Goal: Information Seeking & Learning: Learn about a topic

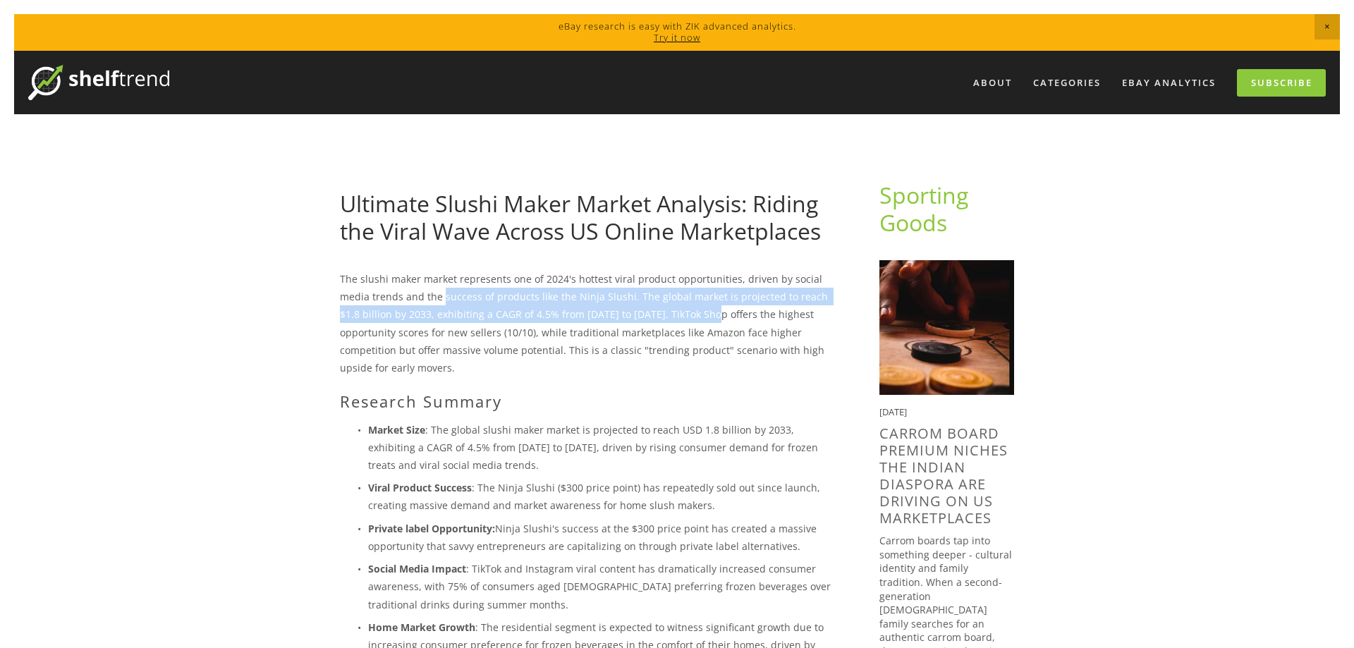
drag, startPoint x: 442, startPoint y: 301, endPoint x: 690, endPoint y: 309, distance: 248.3
click at [690, 309] on p "The slushi maker market represents one of 2024's hottest viral product opportun…" at bounding box center [587, 323] width 494 height 106
click at [665, 319] on p "The slushi maker market represents one of 2024's hottest viral product opportun…" at bounding box center [587, 323] width 494 height 106
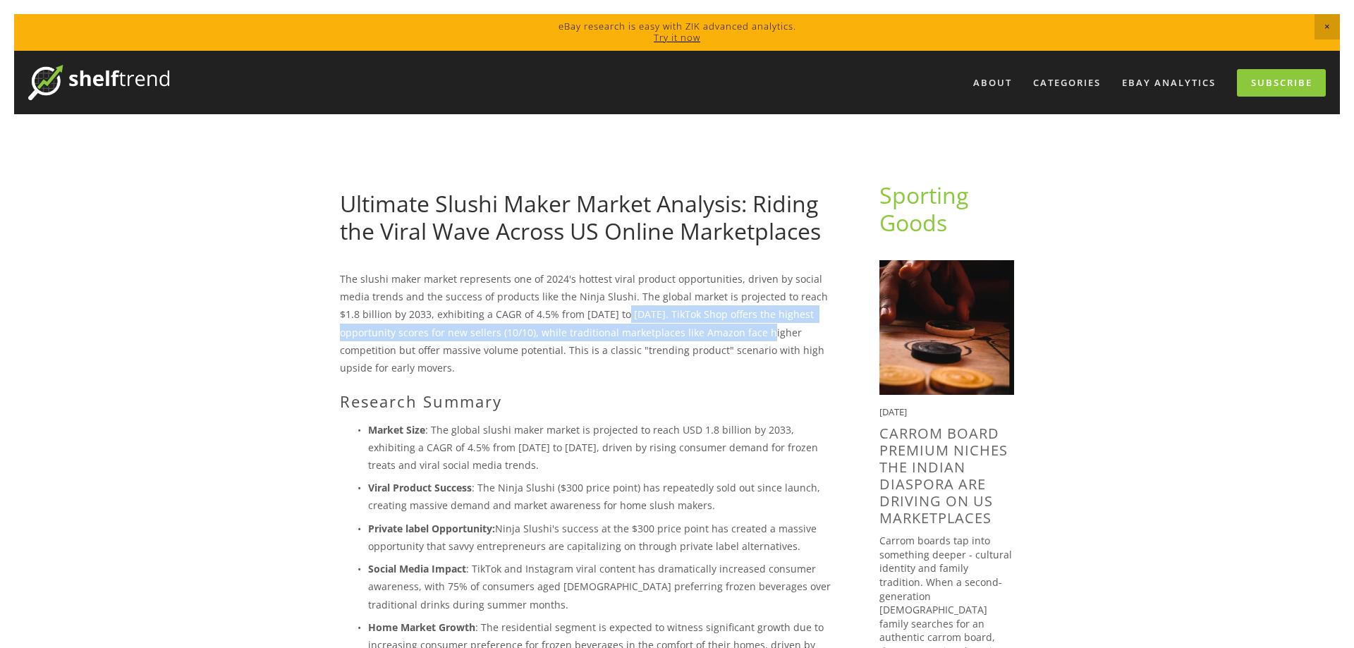
drag, startPoint x: 726, startPoint y: 338, endPoint x: 562, endPoint y: 304, distance: 167.7
click at [596, 305] on p "The slushi maker market represents one of 2024's hottest viral product opportun…" at bounding box center [587, 323] width 494 height 106
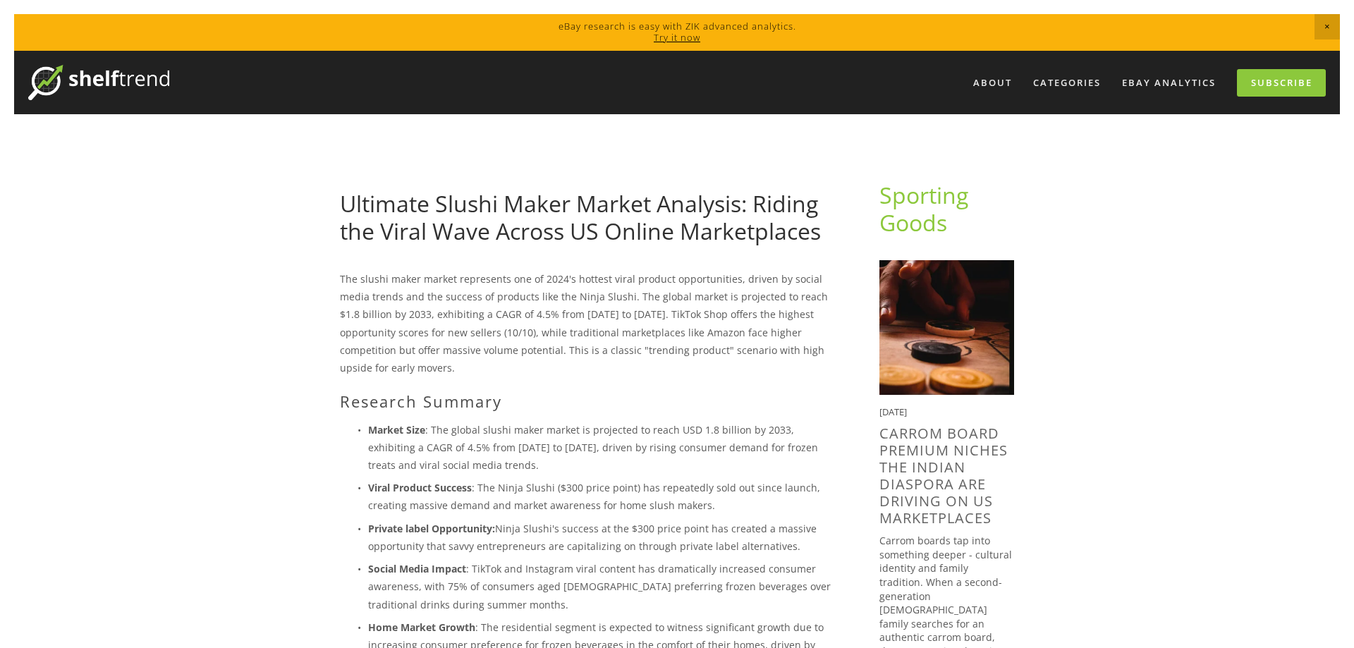
drag, startPoint x: 562, startPoint y: 304, endPoint x: 478, endPoint y: 299, distance: 84.0
click at [560, 304] on p "The slushi maker market represents one of 2024's hottest viral product opportun…" at bounding box center [587, 323] width 494 height 106
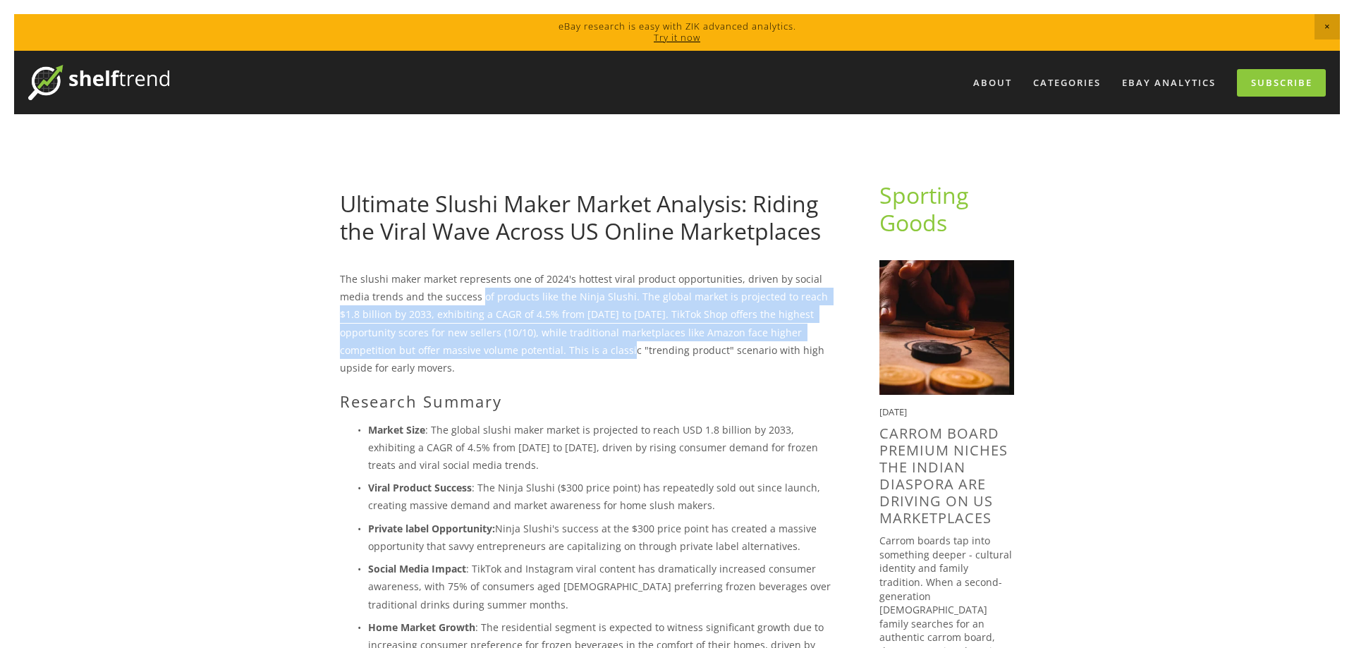
drag, startPoint x: 478, startPoint y: 299, endPoint x: 540, endPoint y: 353, distance: 82.4
click at [540, 353] on p "The slushi maker market represents one of 2024's hottest viral product opportun…" at bounding box center [587, 323] width 494 height 106
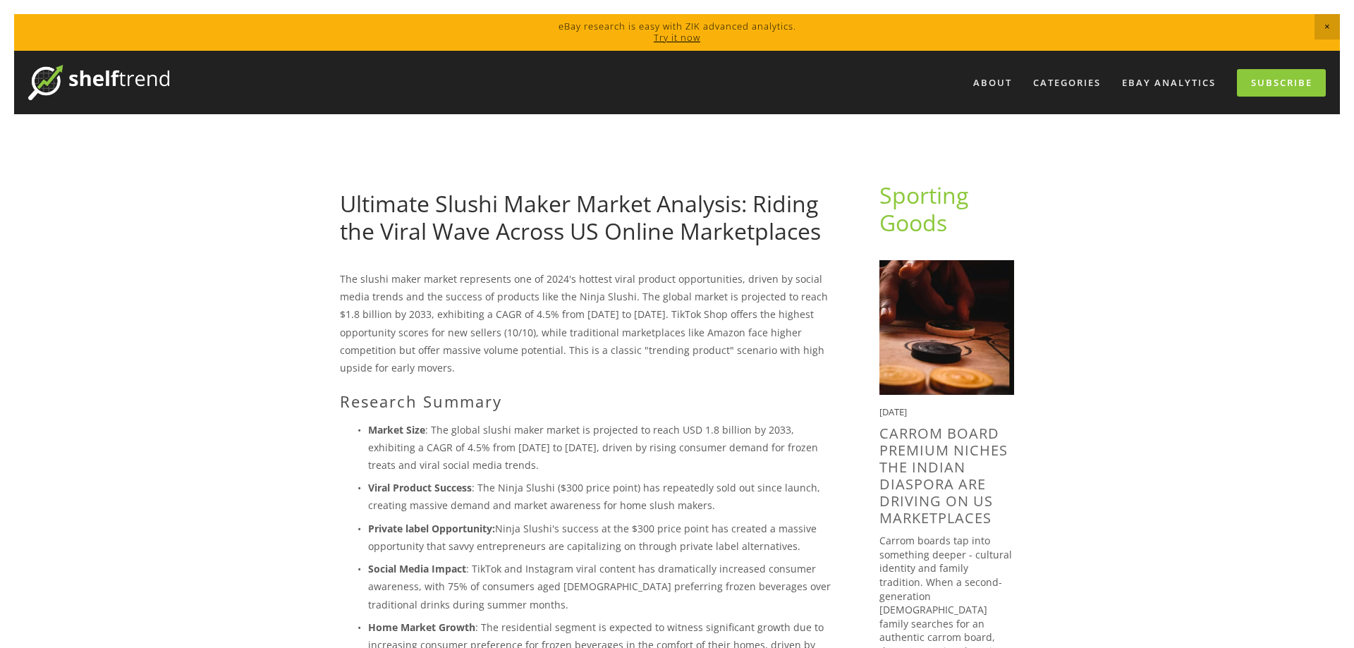
drag, startPoint x: 586, startPoint y: 356, endPoint x: 673, endPoint y: 357, distance: 87.4
click at [587, 356] on p "The slushi maker market represents one of 2024's hottest viral product opportun…" at bounding box center [587, 323] width 494 height 106
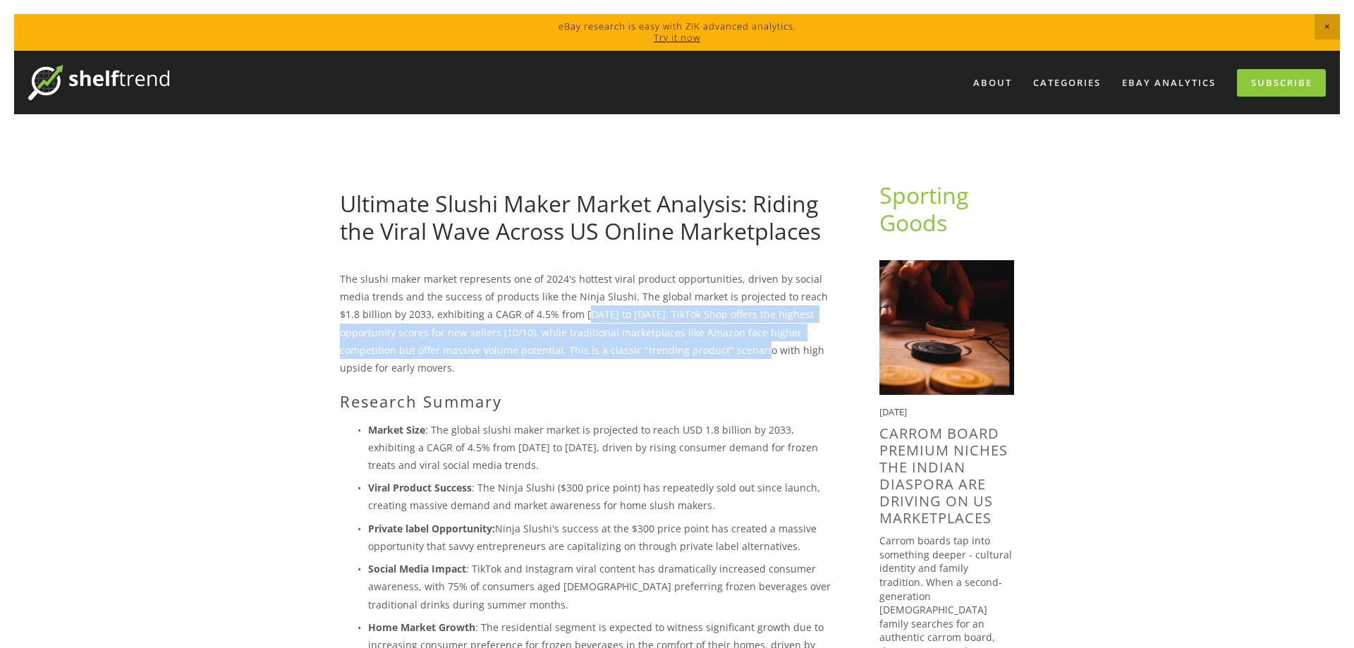
drag, startPoint x: 673, startPoint y: 357, endPoint x: 559, endPoint y: 307, distance: 124.7
click at [563, 309] on p "The slushi maker market represents one of 2024's hottest viral product opportun…" at bounding box center [587, 323] width 494 height 106
drag, startPoint x: 539, startPoint y: 302, endPoint x: 509, endPoint y: 300, distance: 29.7
click at [536, 302] on p "The slushi maker market represents one of 2024's hottest viral product opportun…" at bounding box center [587, 323] width 494 height 106
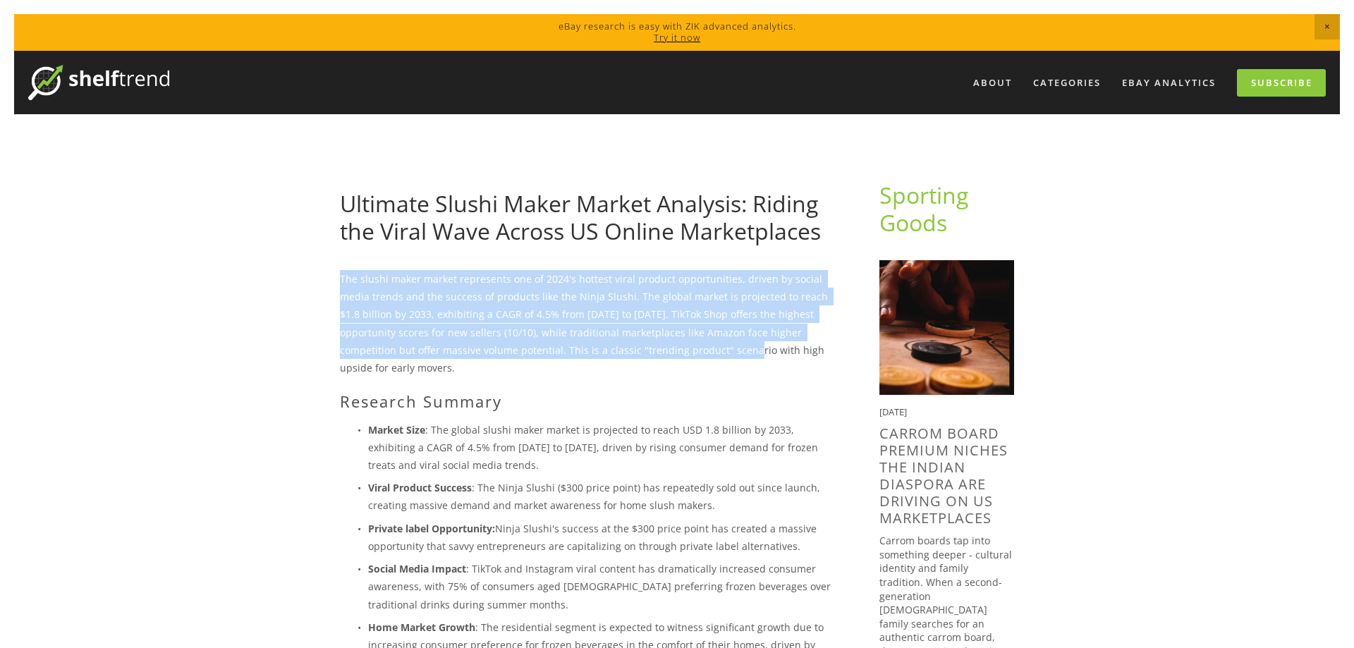
drag, startPoint x: 340, startPoint y: 281, endPoint x: 666, endPoint y: 348, distance: 333.3
click at [666, 348] on p "The slushi maker market represents one of 2024's hottest viral product opportun…" at bounding box center [587, 323] width 494 height 106
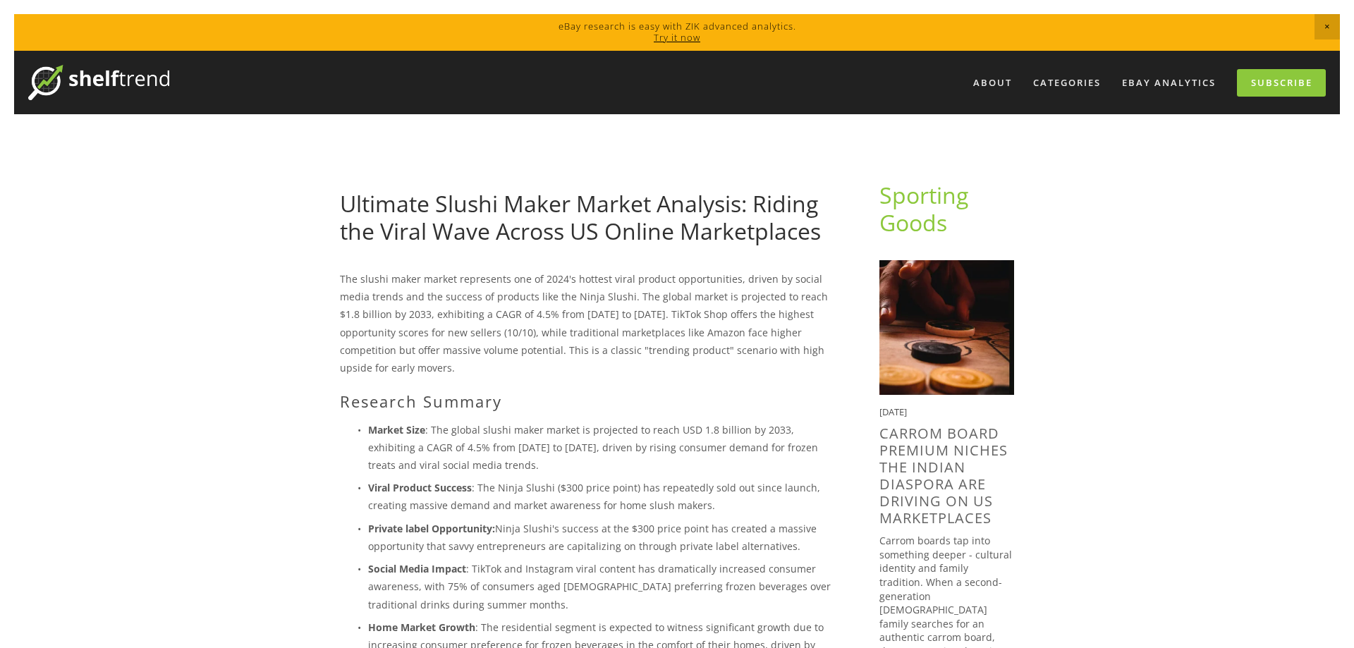
click at [613, 325] on p "The slushi maker market represents one of 2024's hottest viral product opportun…" at bounding box center [587, 323] width 494 height 106
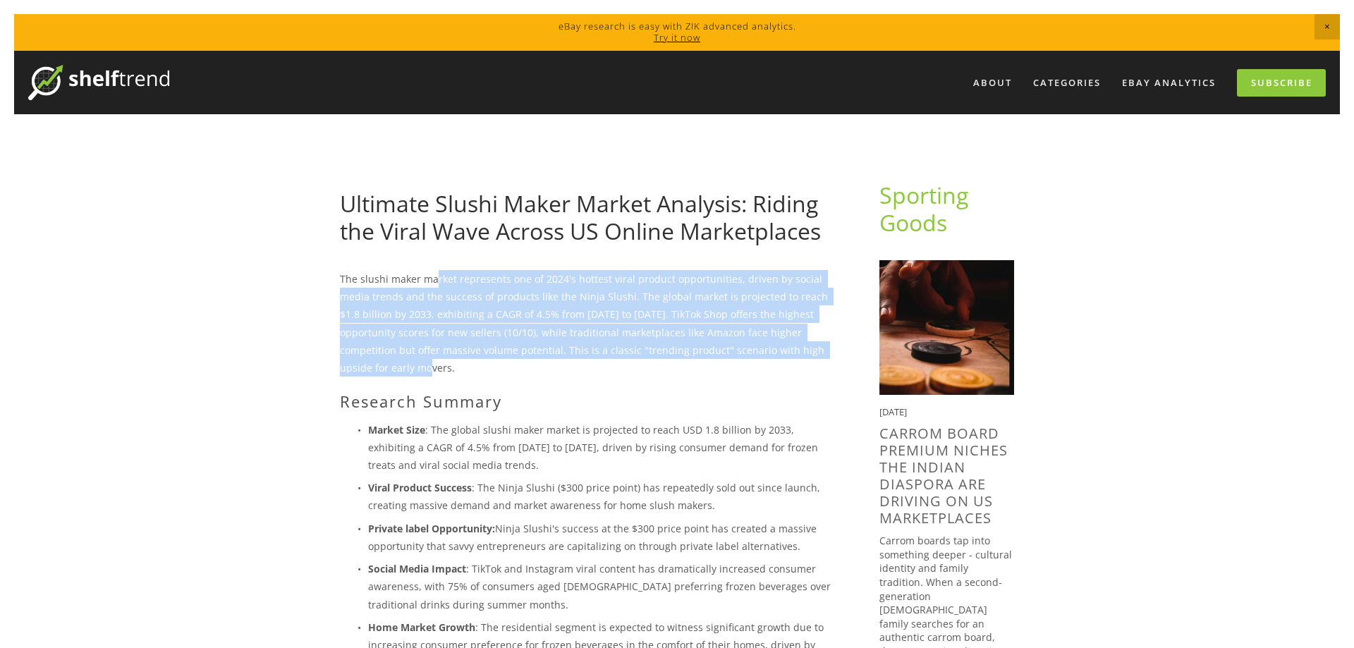
drag, startPoint x: 816, startPoint y: 343, endPoint x: 427, endPoint y: 283, distance: 393.1
click at [436, 283] on p "The slushi maker market represents one of 2024's hottest viral product opportun…" at bounding box center [587, 323] width 494 height 106
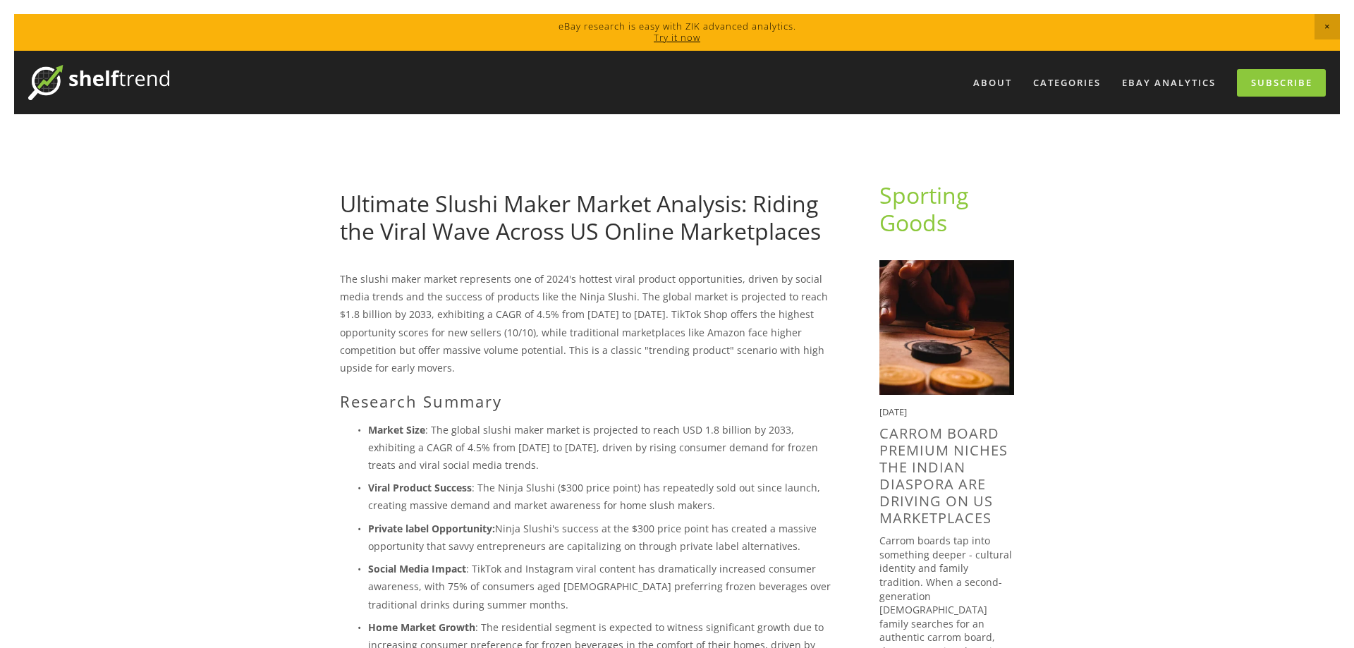
click at [427, 283] on p "The slushi maker market represents one of 2024's hottest viral product opportun…" at bounding box center [587, 323] width 494 height 106
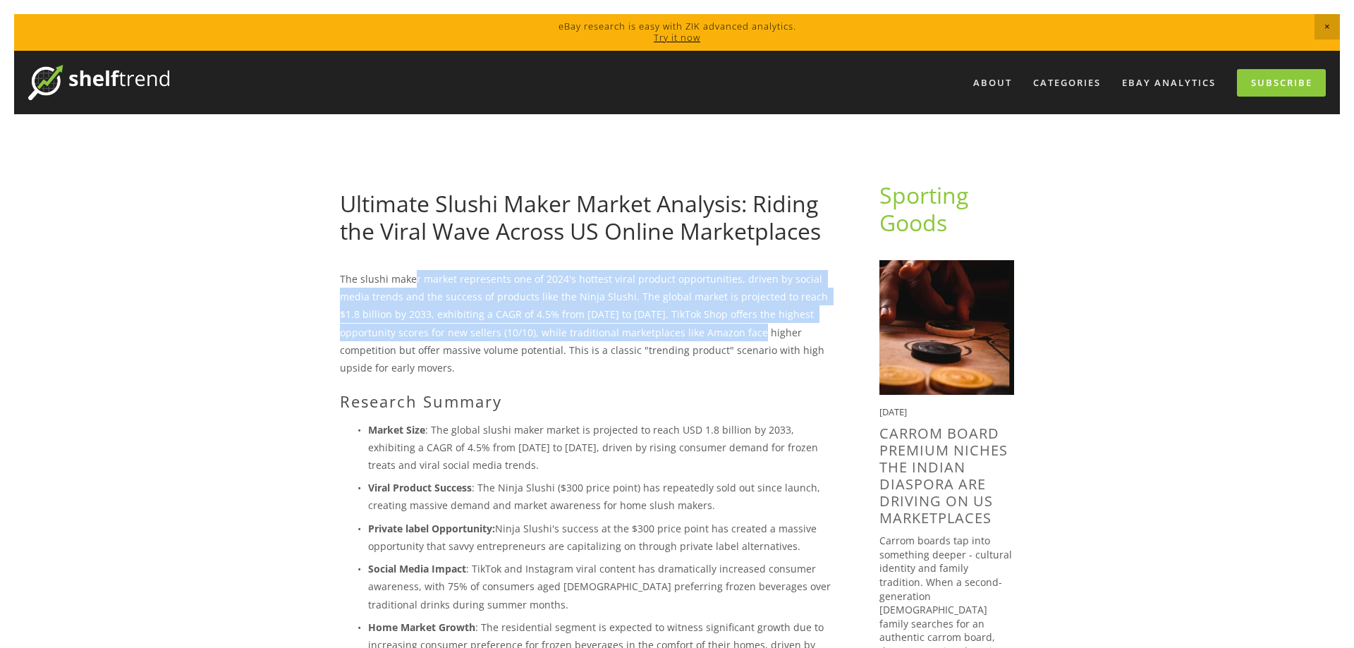
drag, startPoint x: 413, startPoint y: 281, endPoint x: 716, endPoint y: 341, distance: 308.9
click at [716, 341] on p "The slushi maker market represents one of 2024's hottest viral product opportun…" at bounding box center [587, 323] width 494 height 106
click at [647, 333] on p "The slushi maker market represents one of 2024's hottest viral product opportun…" at bounding box center [587, 323] width 494 height 106
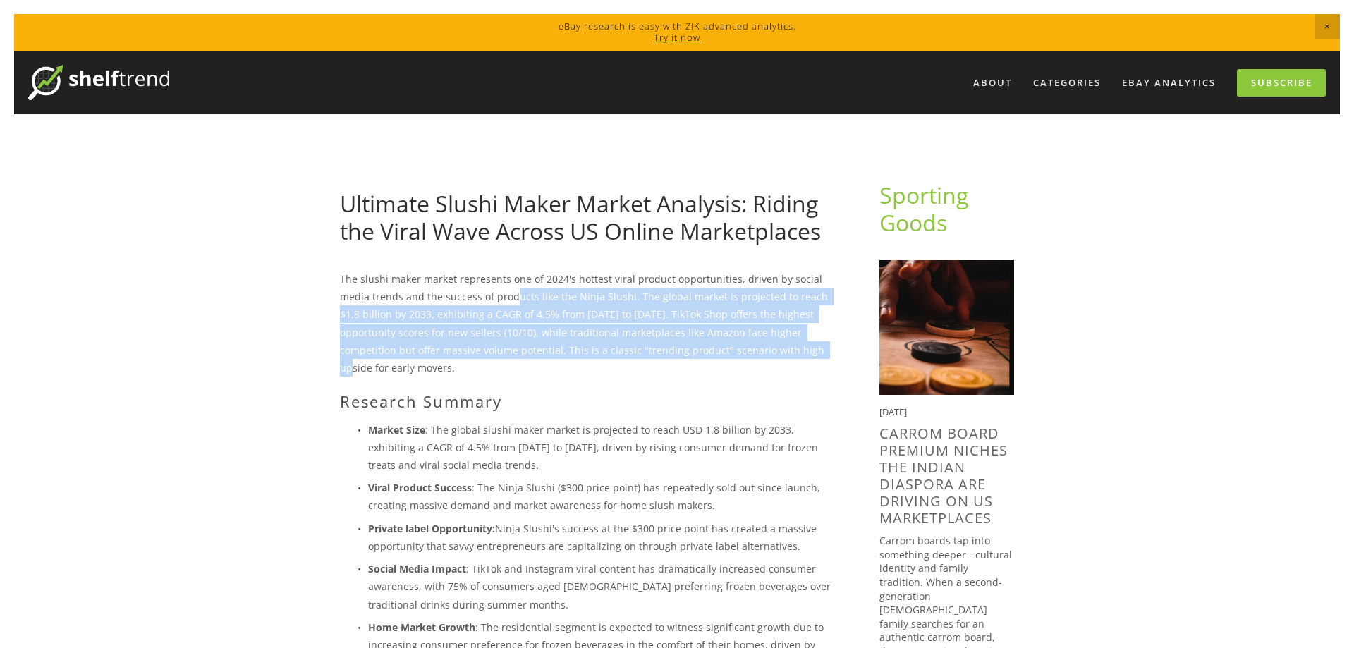
drag, startPoint x: 737, startPoint y: 344, endPoint x: 507, endPoint y: 293, distance: 236.0
click at [513, 293] on p "The slushi maker market represents one of 2024's hottest viral product opportun…" at bounding box center [587, 323] width 494 height 106
click at [464, 289] on p "The slushi maker market represents one of 2024's hottest viral product opportun…" at bounding box center [587, 323] width 494 height 106
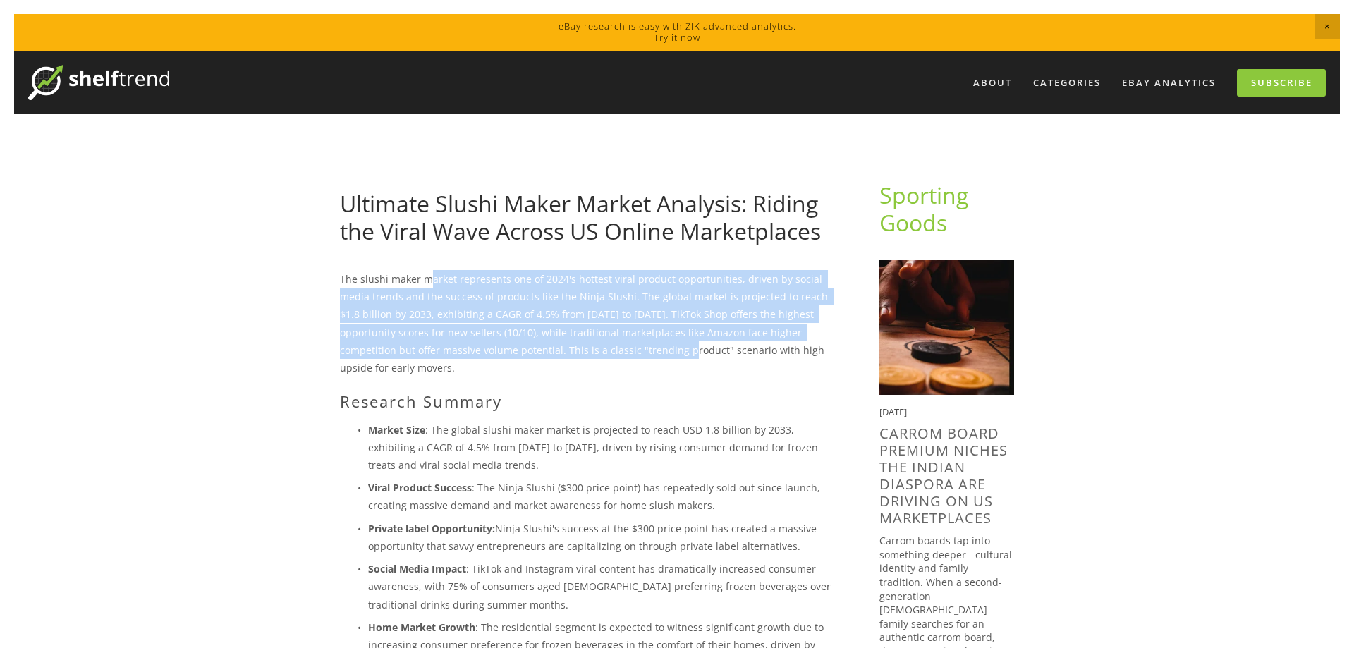
drag, startPoint x: 430, startPoint y: 286, endPoint x: 606, endPoint y: 348, distance: 187.1
click at [606, 348] on p "The slushi maker market represents one of 2024's hottest viral product opportun…" at bounding box center [587, 323] width 494 height 106
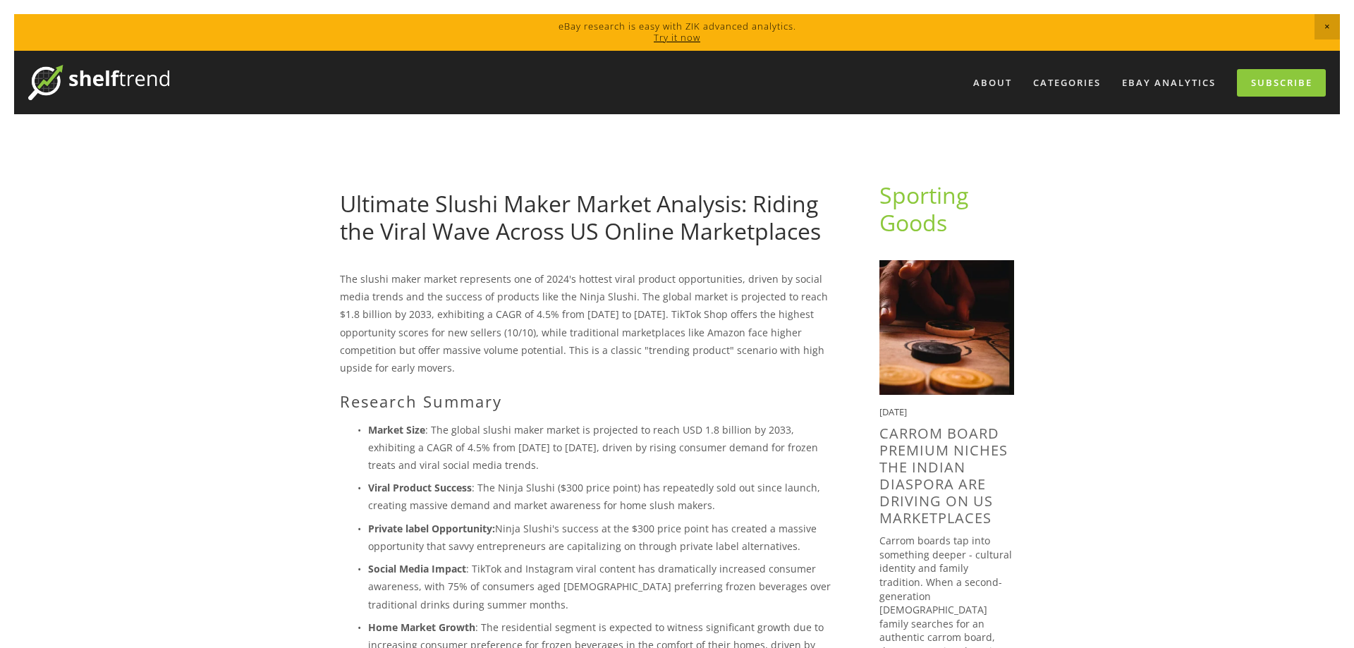
drag, startPoint x: 629, startPoint y: 349, endPoint x: 653, endPoint y: 351, distance: 24.1
click at [631, 349] on p "The slushi maker market represents one of 2024's hottest viral product opportun…" at bounding box center [587, 323] width 494 height 106
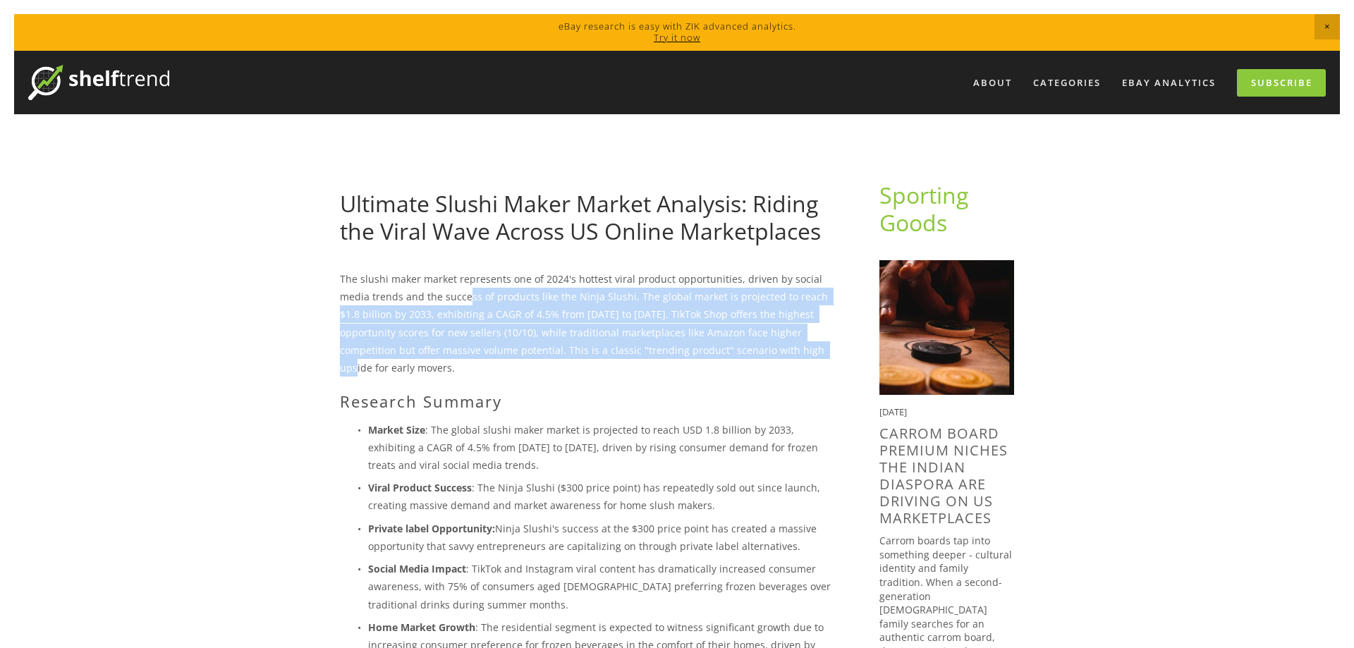
drag, startPoint x: 742, startPoint y: 355, endPoint x: 442, endPoint y: 287, distance: 307.9
click at [467, 293] on p "The slushi maker market represents one of 2024's hottest viral product opportun…" at bounding box center [587, 323] width 494 height 106
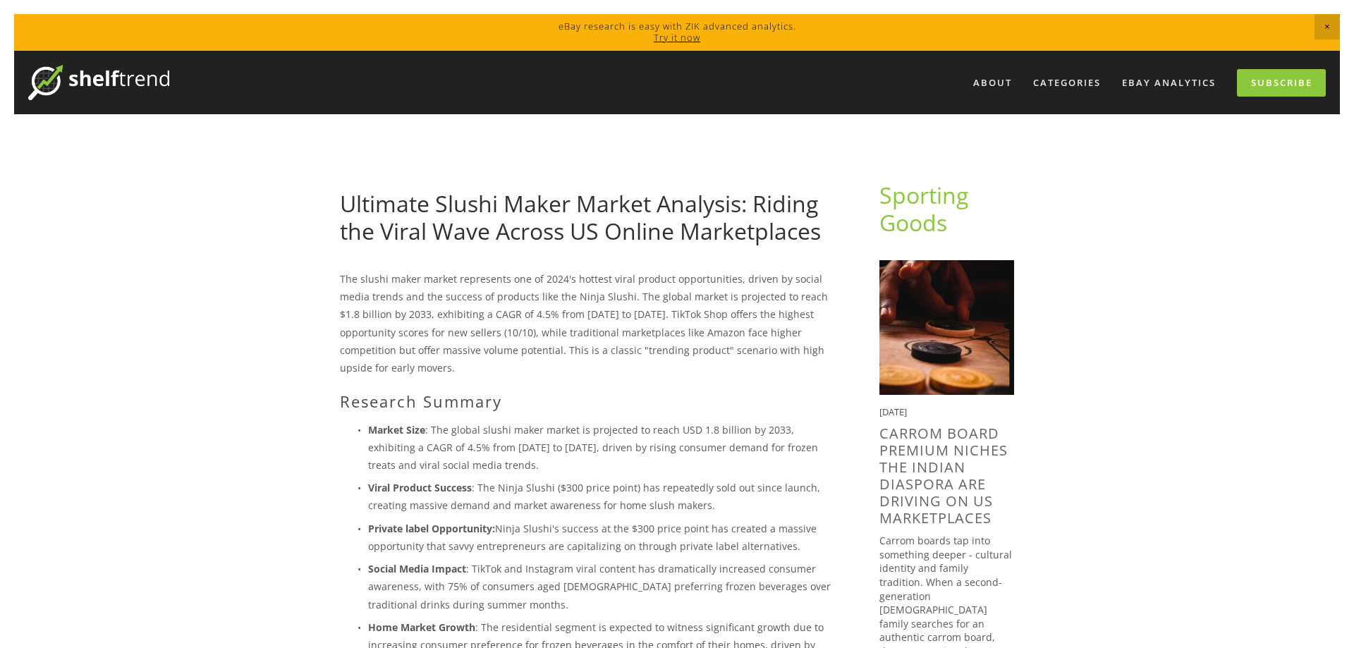
click at [442, 287] on p "The slushi maker market represents one of 2024's hottest viral product opportun…" at bounding box center [587, 323] width 494 height 106
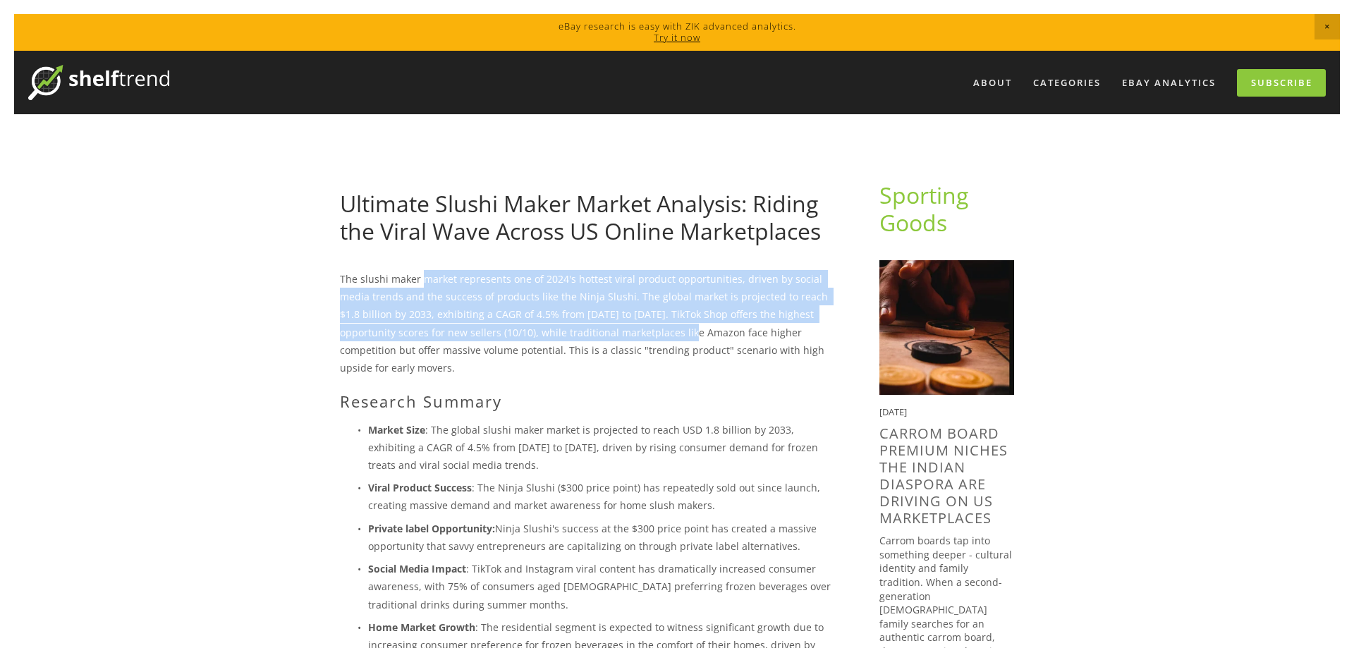
drag, startPoint x: 422, startPoint y: 285, endPoint x: 652, endPoint y: 341, distance: 236.5
click at [652, 341] on p "The slushi maker market represents one of 2024's hottest viral product opportun…" at bounding box center [587, 323] width 494 height 106
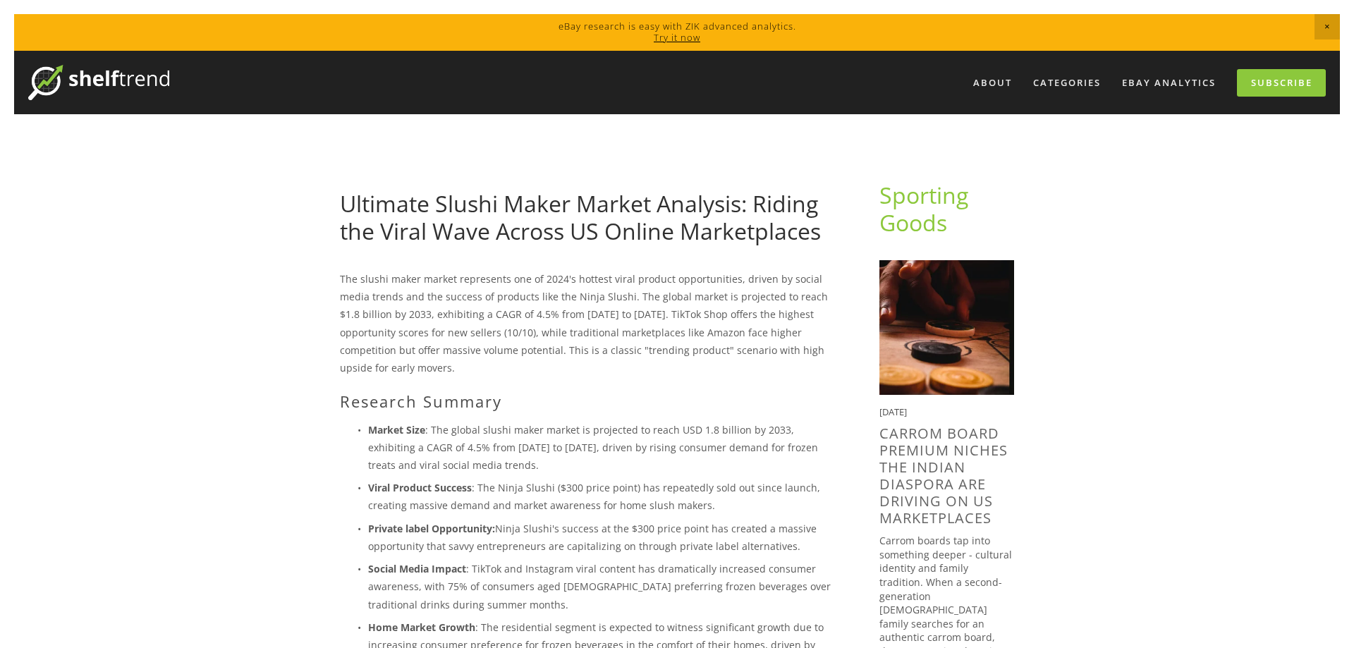
click at [677, 348] on p "The slushi maker market represents one of 2024's hottest viral product opportun…" at bounding box center [587, 323] width 494 height 106
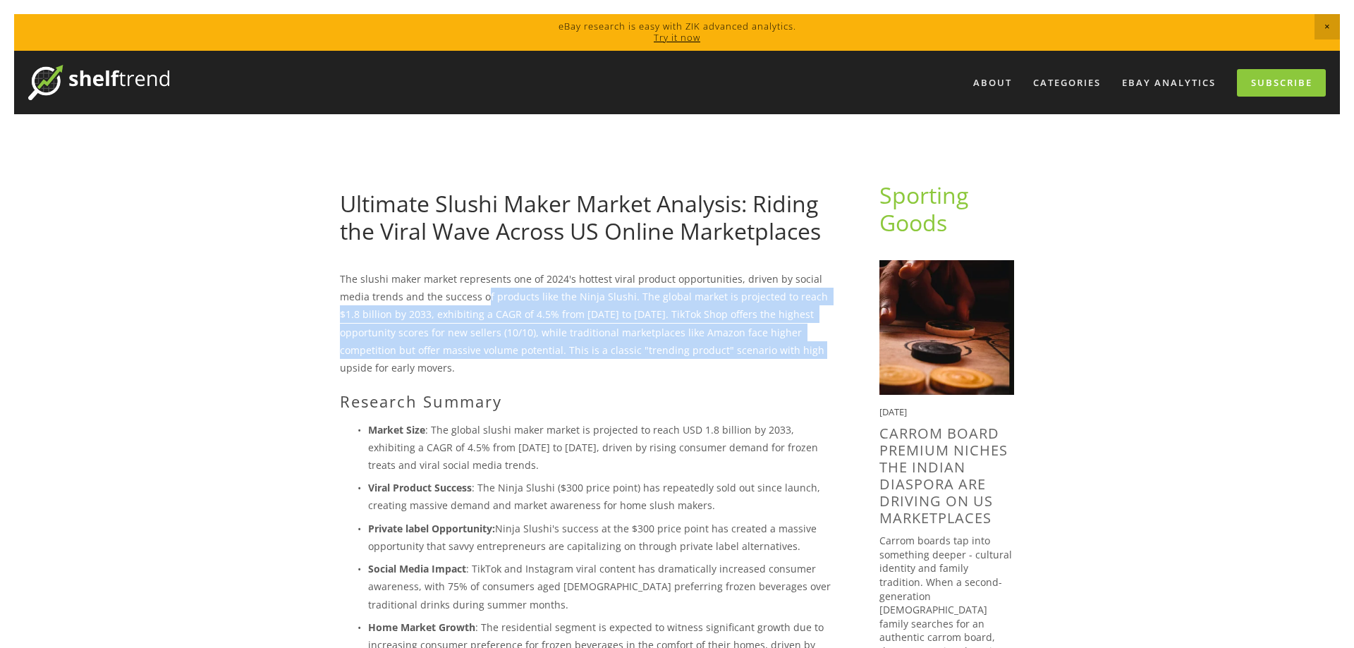
drag, startPoint x: 728, startPoint y: 350, endPoint x: 453, endPoint y: 281, distance: 283.5
click at [479, 287] on p "The slushi maker market represents one of 2024's hottest viral product opportun…" at bounding box center [587, 323] width 494 height 106
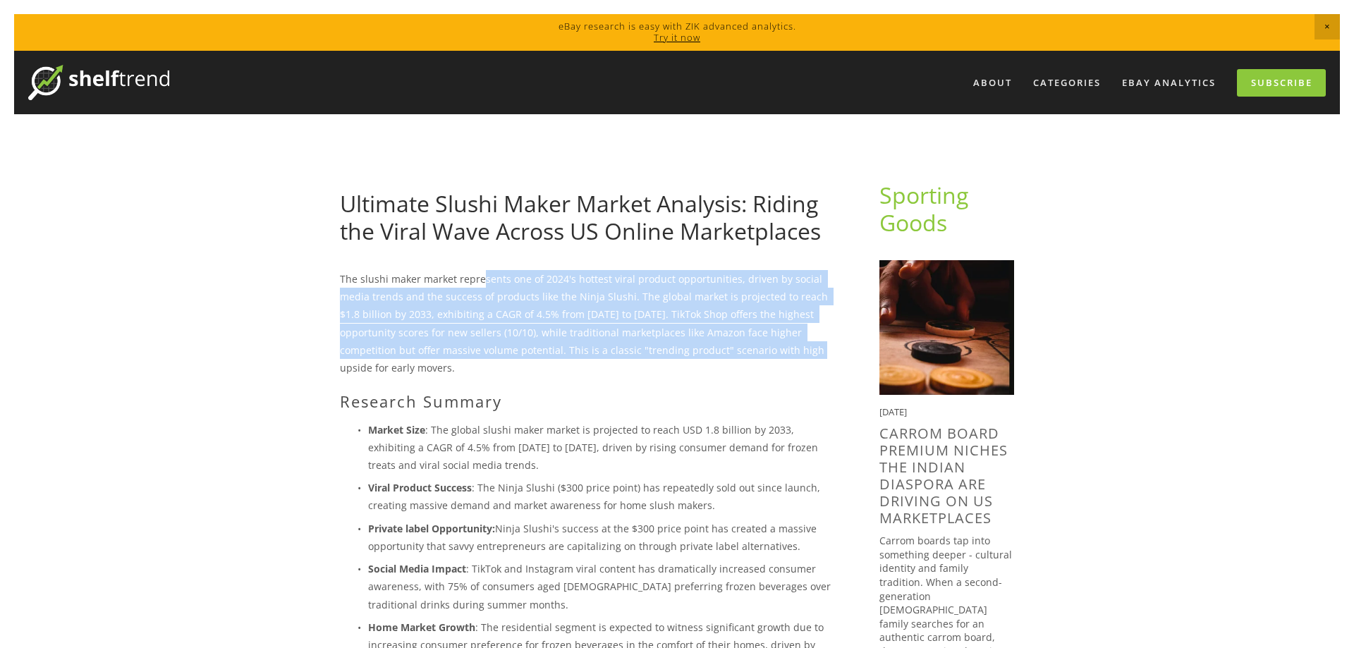
click at [453, 281] on p "The slushi maker market represents one of 2024's hottest viral product opportun…" at bounding box center [587, 323] width 494 height 106
drag, startPoint x: 450, startPoint y: 281, endPoint x: 658, endPoint y: 345, distance: 217.6
click at [658, 345] on p "The slushi maker market represents one of 2024's hottest viral product opportun…" at bounding box center [587, 323] width 494 height 106
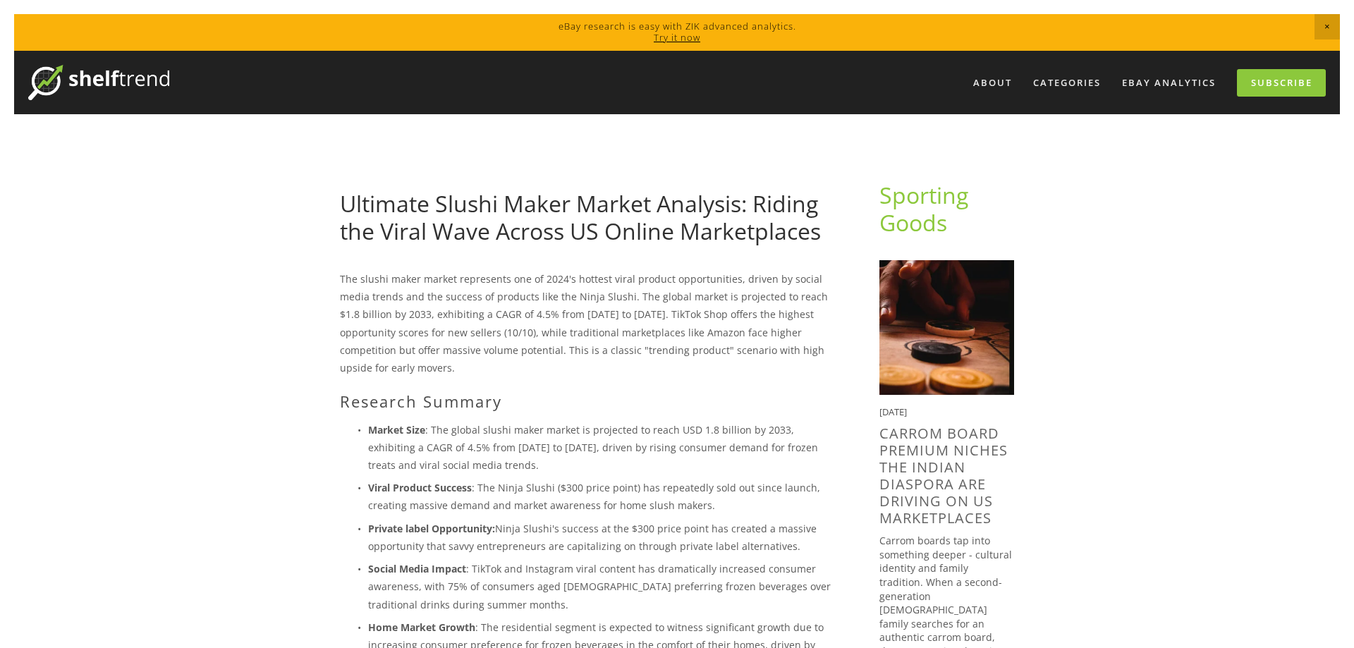
click at [690, 348] on p "The slushi maker market represents one of 2024's hottest viral product opportun…" at bounding box center [587, 323] width 494 height 106
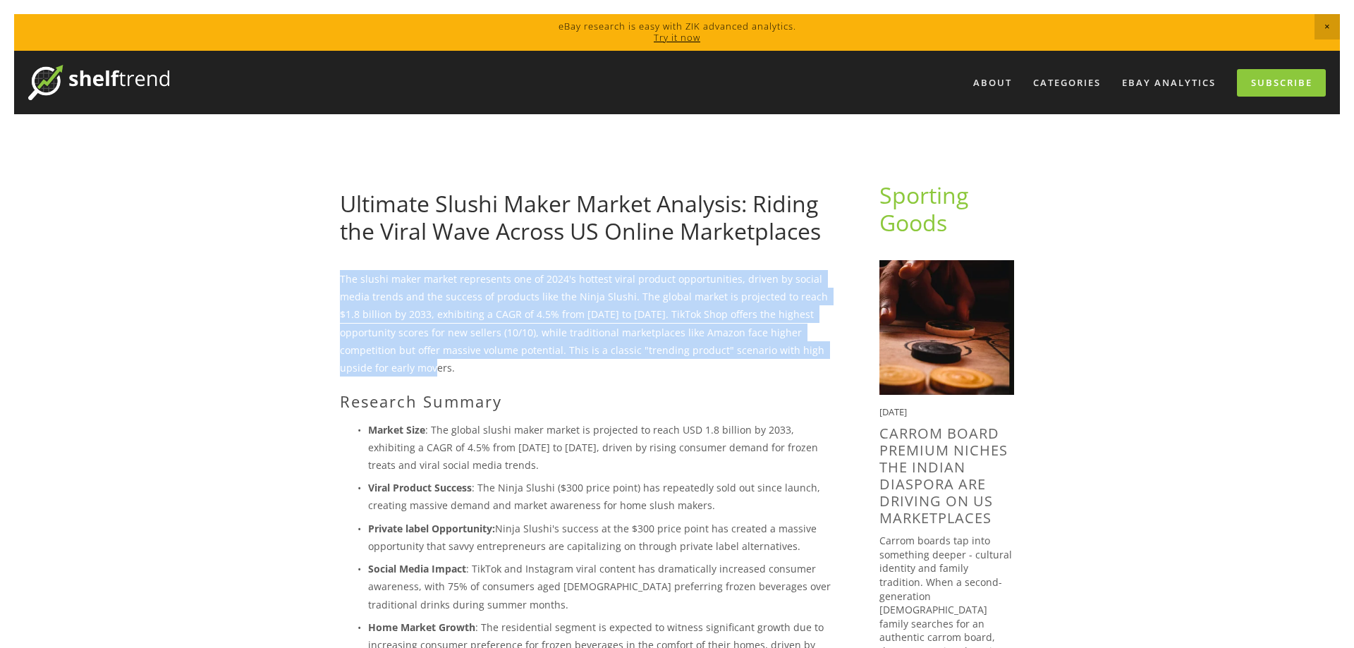
drag, startPoint x: 340, startPoint y: 280, endPoint x: 824, endPoint y: 354, distance: 489.9
click at [824, 354] on p "The slushi maker market represents one of 2024's hottest viral product opportun…" at bounding box center [587, 323] width 494 height 106
copy p "The slushi maker market represents one of 2024's hottest viral product opportun…"
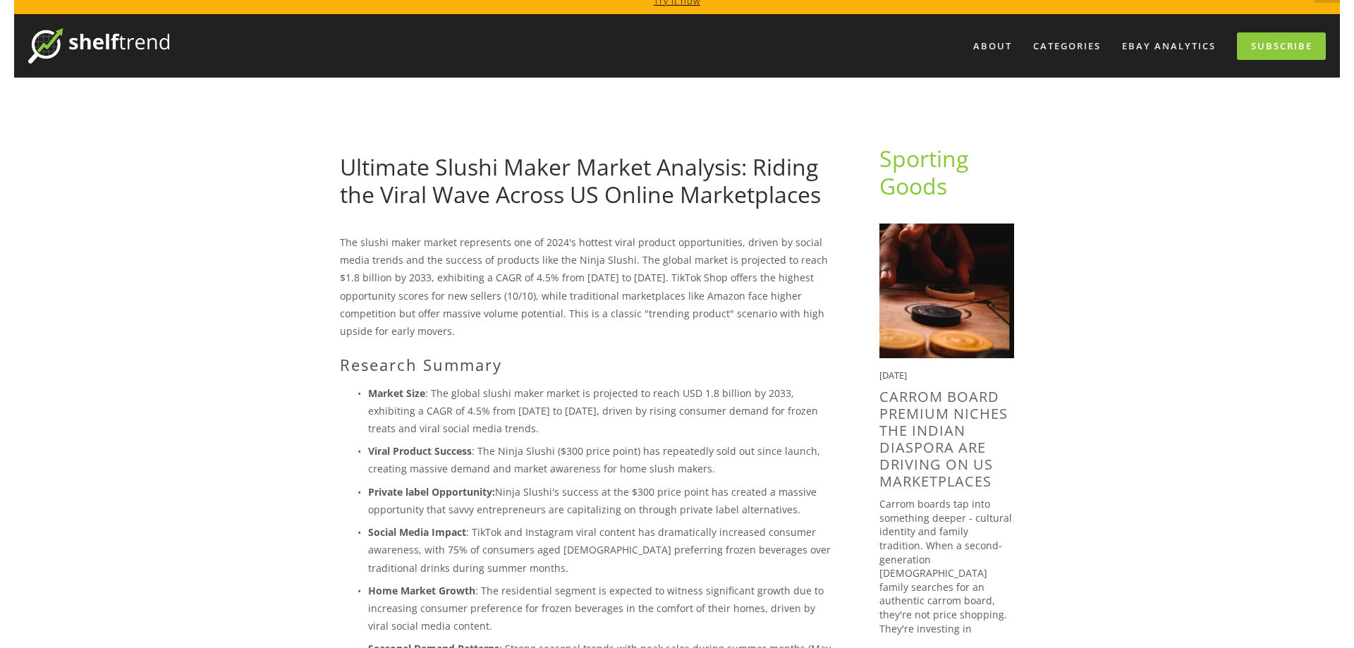
scroll to position [72, 0]
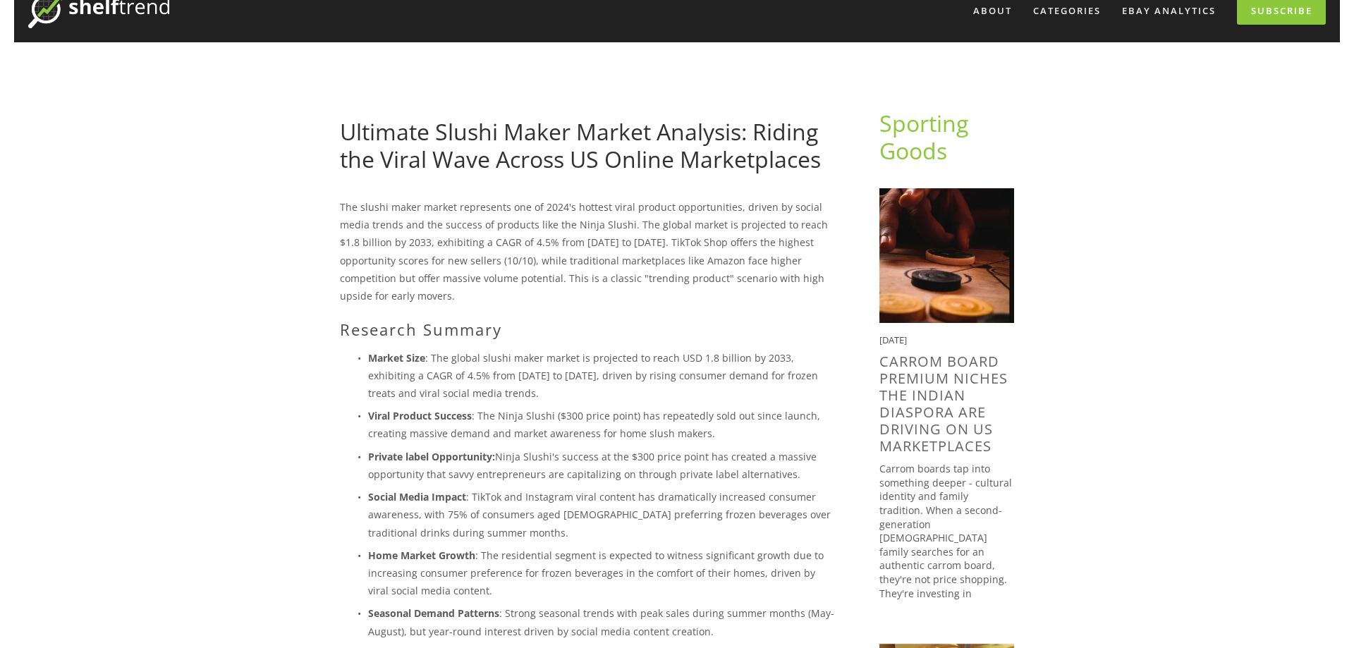
click at [462, 365] on p "Market Size : The global slushi maker market is projected to reach USD 1.8 bill…" at bounding box center [601, 376] width 466 height 54
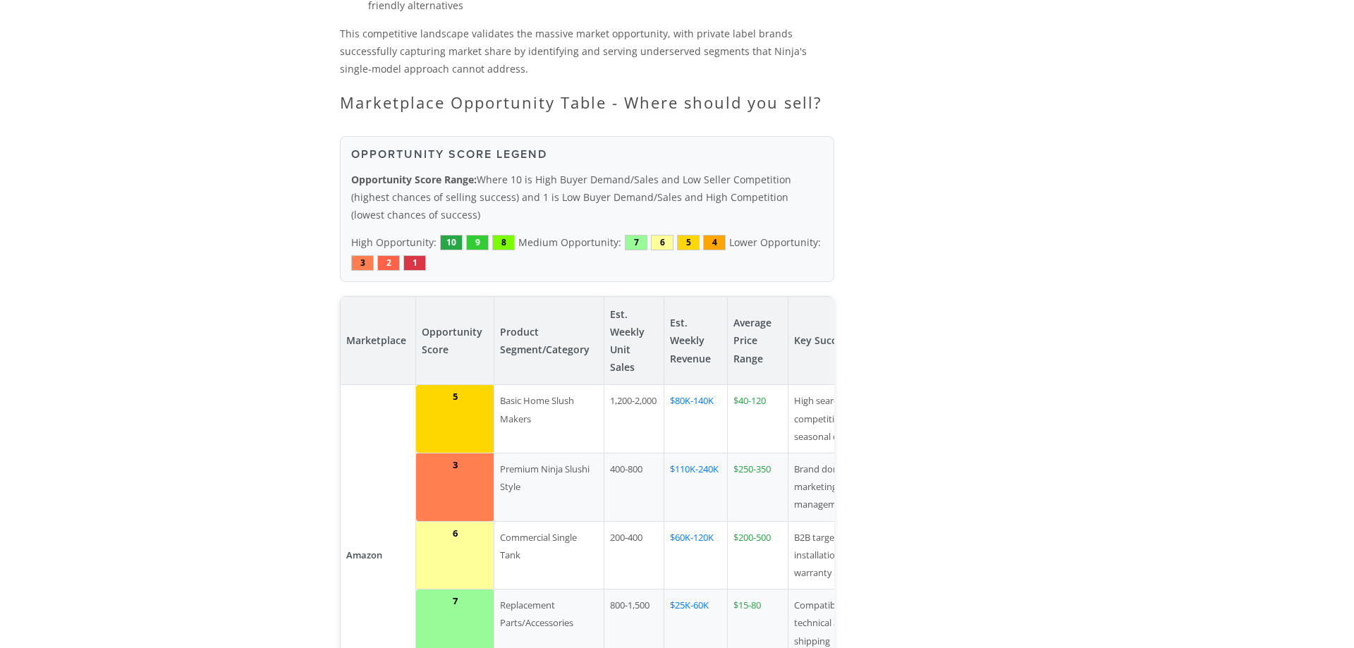
scroll to position [1941, 0]
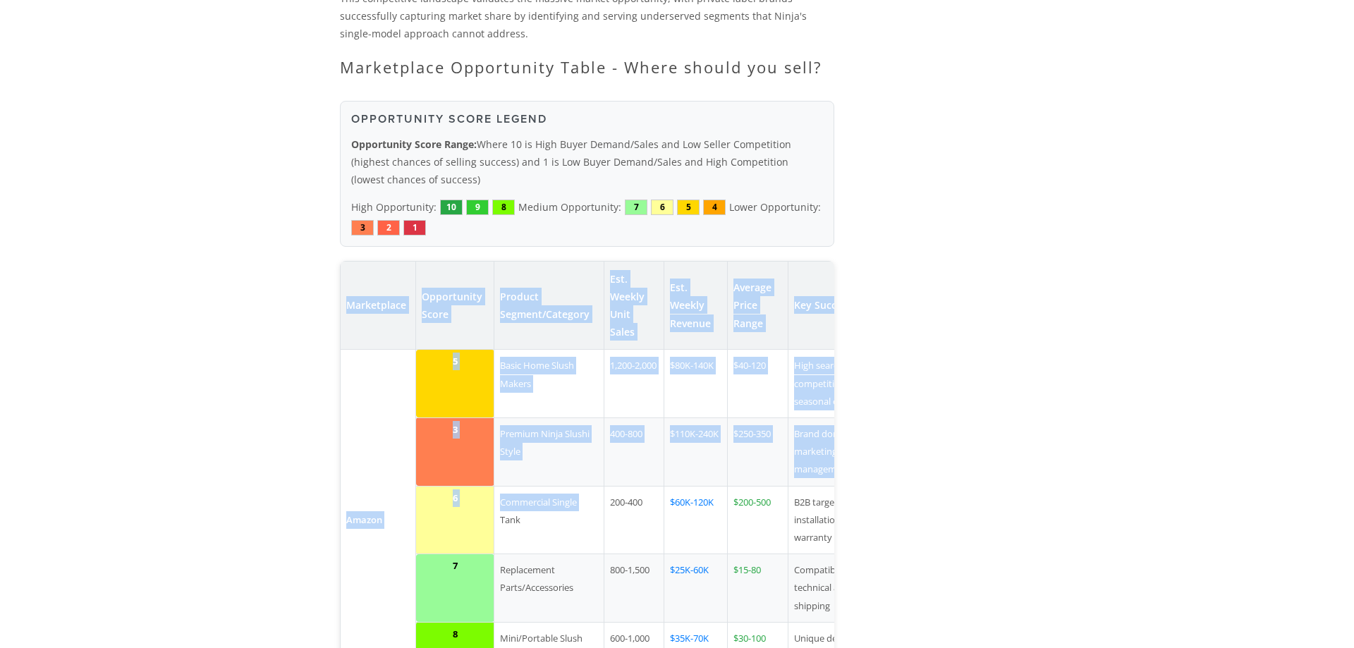
drag, startPoint x: 350, startPoint y: 221, endPoint x: 525, endPoint y: 450, distance: 287.2
click at [464, 486] on td "6" at bounding box center [455, 520] width 78 height 68
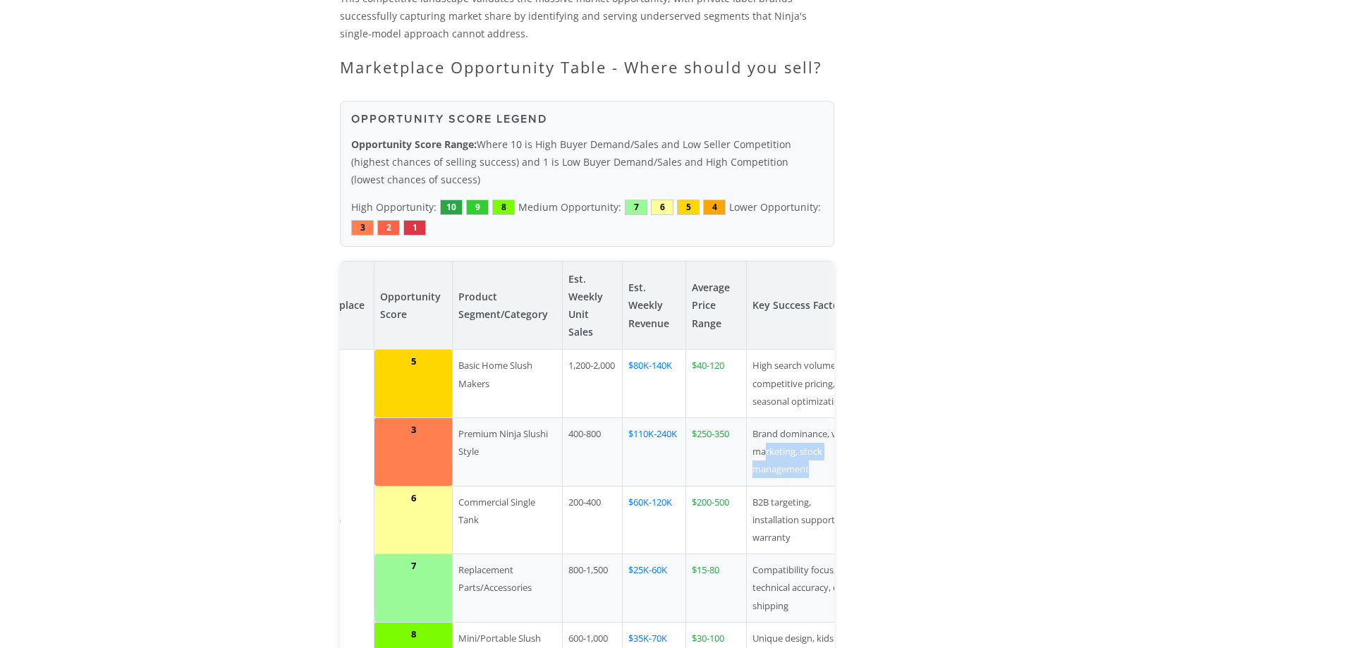
scroll to position [0, 70]
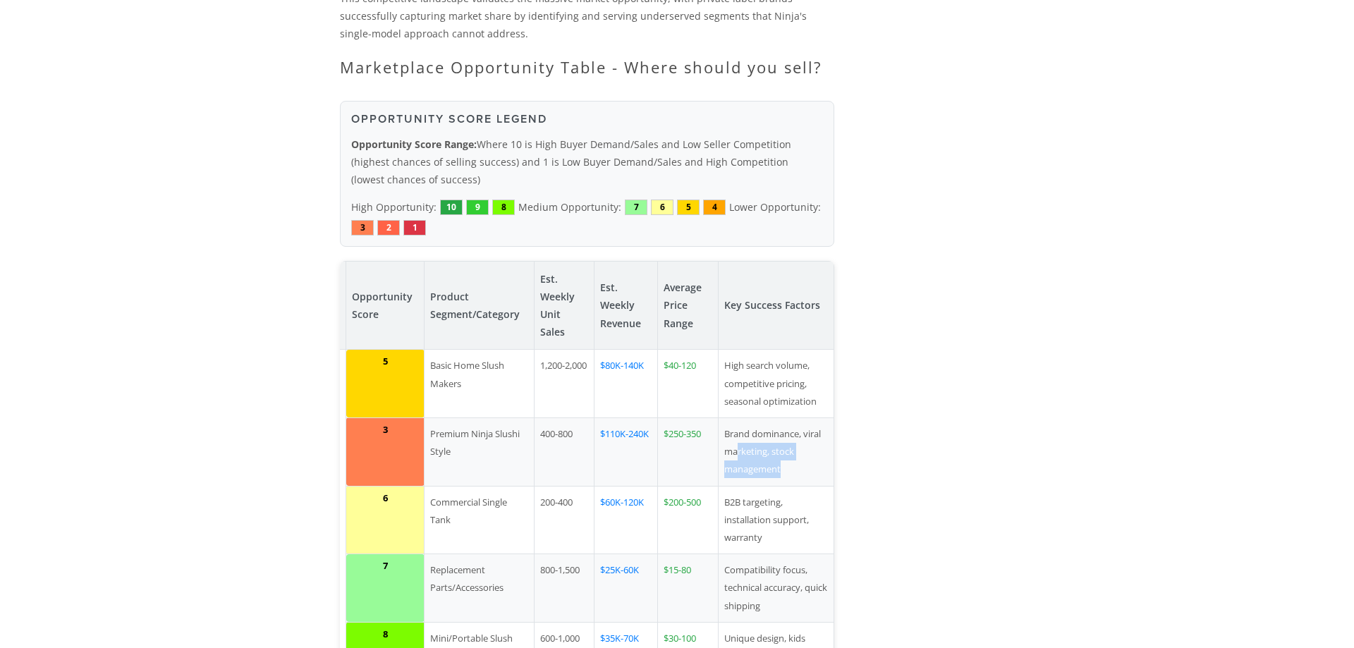
drag, startPoint x: 809, startPoint y: 372, endPoint x: 792, endPoint y: 371, distance: 17.6
click at [799, 417] on td "Brand dominance, viral marketing, stock management" at bounding box center [776, 451] width 116 height 68
click at [770, 417] on td "Brand dominance, viral marketing, stock management" at bounding box center [776, 451] width 116 height 68
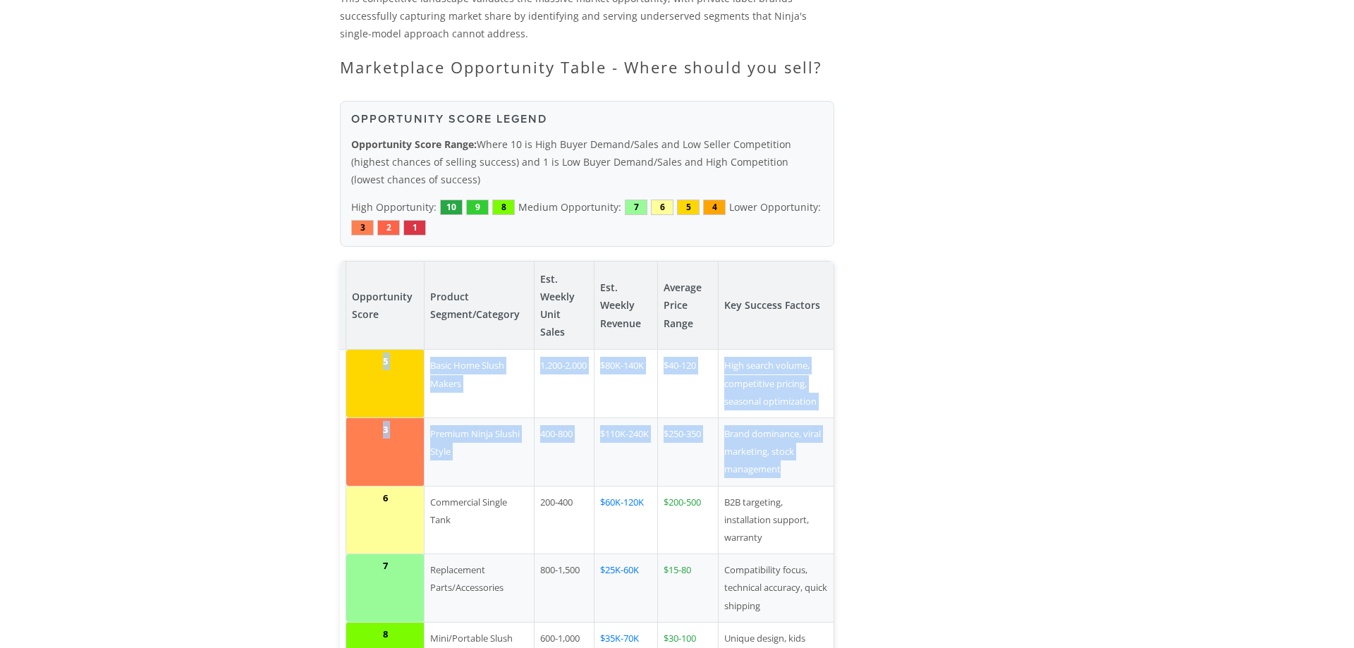
scroll to position [0, 0]
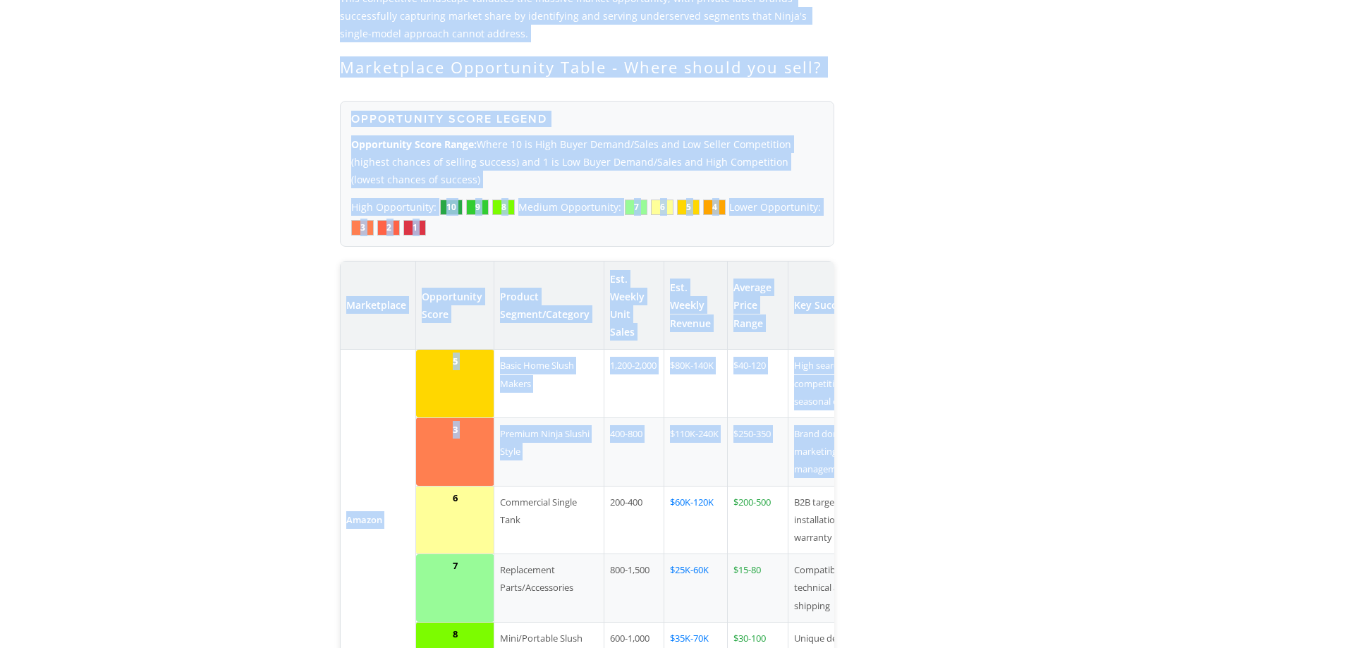
drag, startPoint x: 794, startPoint y: 374, endPoint x: 222, endPoint y: 357, distance: 572.0
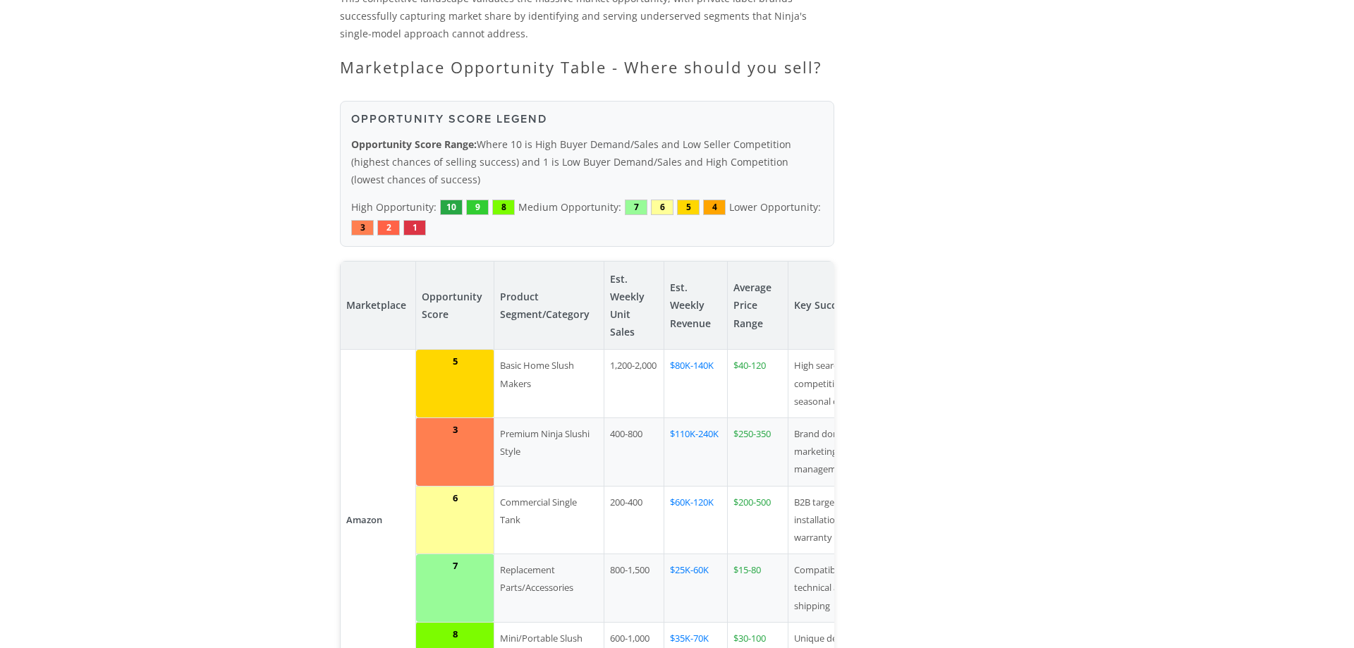
click at [379, 395] on td "Amazon" at bounding box center [378, 520] width 75 height 341
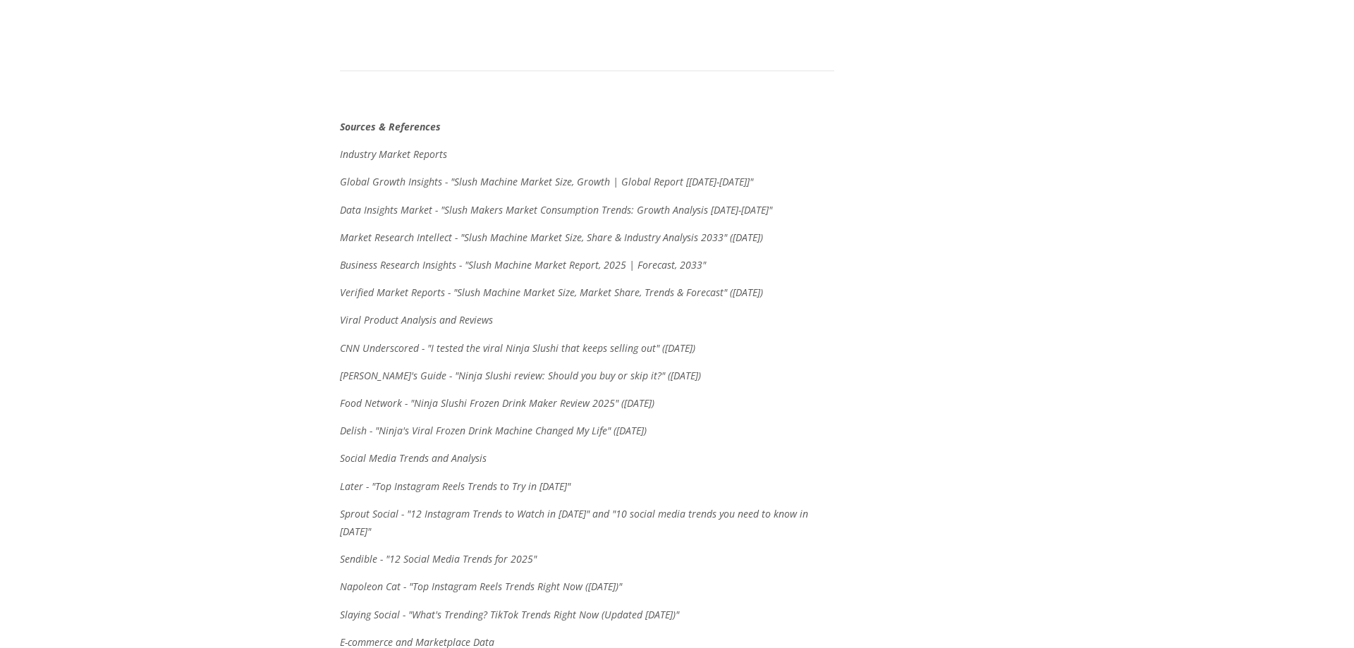
scroll to position [5465, 0]
